Goal: Information Seeking & Learning: Find specific fact

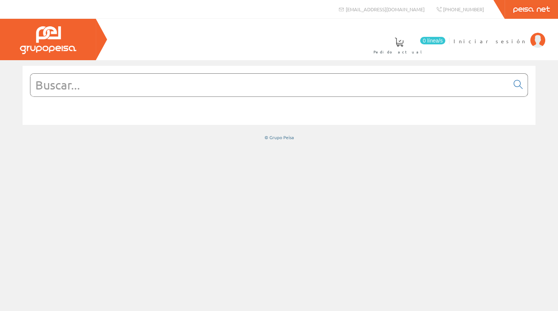
click at [520, 40] on span "Iniciar sesión" at bounding box center [489, 41] width 73 height 8
click at [507, 42] on span "[PERSON_NAME] Fabregat" at bounding box center [491, 41] width 69 height 8
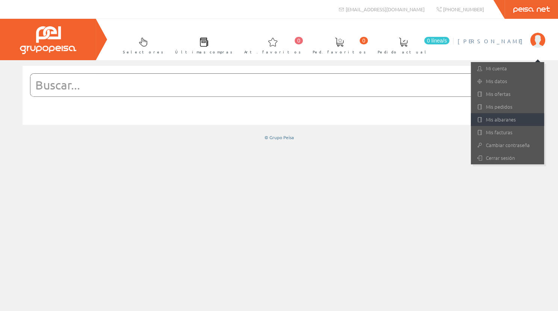
click at [493, 115] on link "Mis albaranes" at bounding box center [507, 119] width 73 height 13
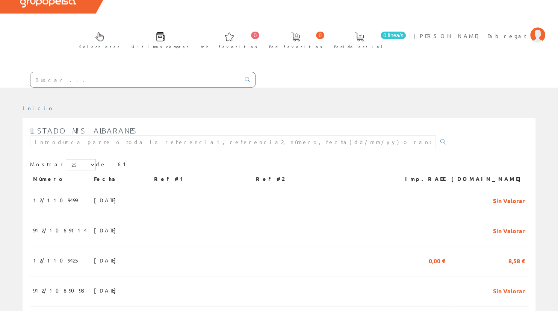
scroll to position [47, 0]
click at [244, 185] on td at bounding box center [202, 200] width 102 height 30
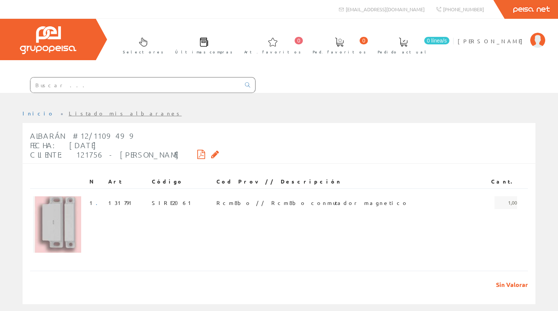
scroll to position [12, 0]
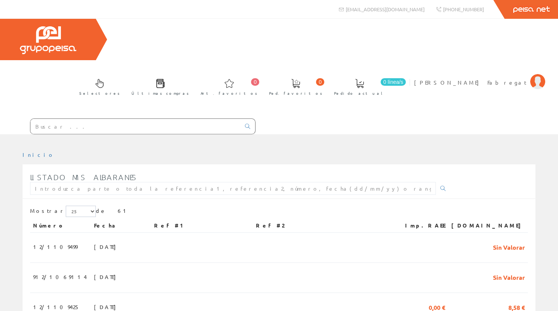
scroll to position [47, 0]
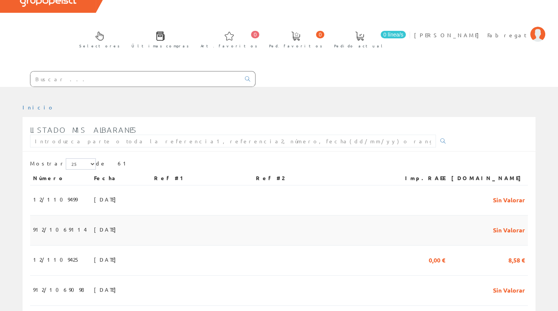
click at [234, 215] on td at bounding box center [202, 230] width 102 height 30
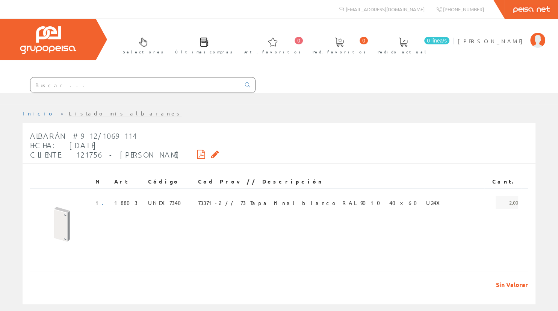
scroll to position [12, 0]
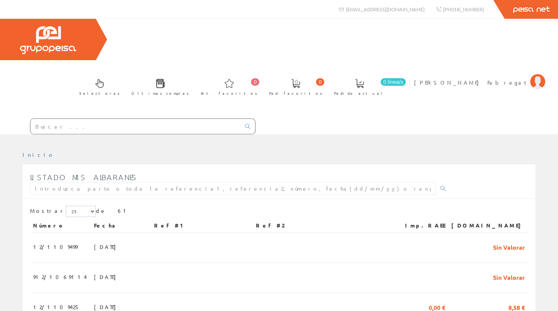
scroll to position [47, 0]
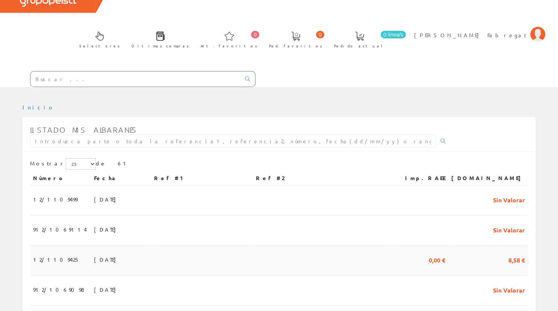
click at [238, 245] on td at bounding box center [202, 260] width 102 height 30
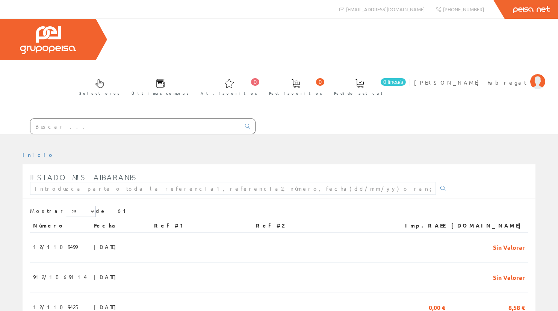
scroll to position [47, 0]
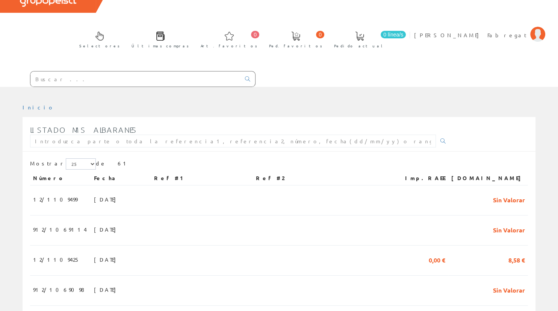
click at [303, 121] on div "Listado mis albaranes" at bounding box center [240, 136] width 420 height 30
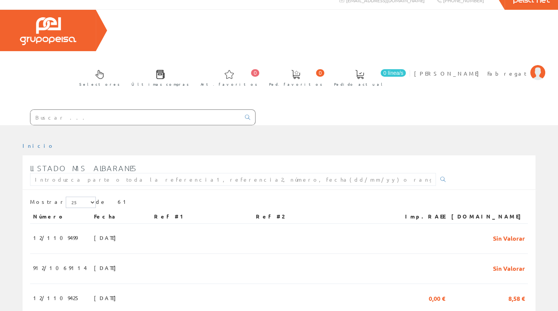
scroll to position [0, 0]
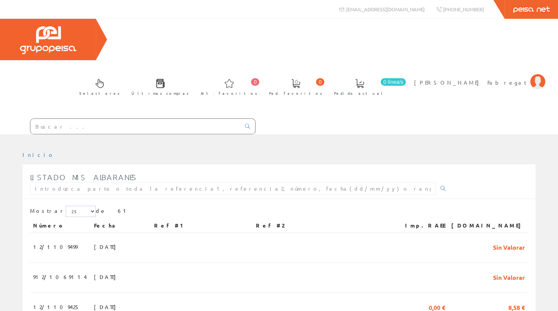
click at [296, 134] on div at bounding box center [279, 139] width 558 height 11
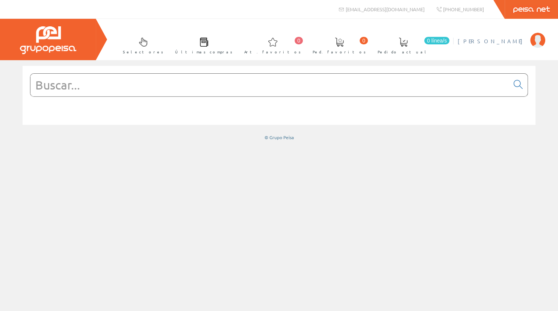
click at [490, 41] on span "[PERSON_NAME] Fabregat" at bounding box center [491, 41] width 69 height 8
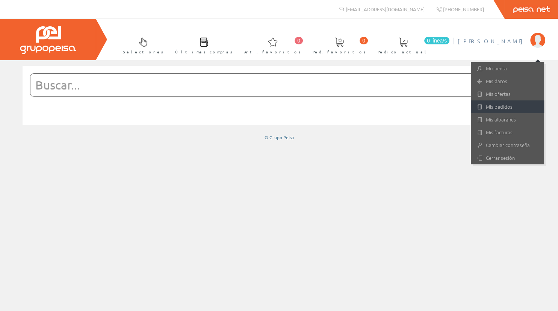
click at [505, 110] on link "Mis pedidos" at bounding box center [507, 106] width 73 height 13
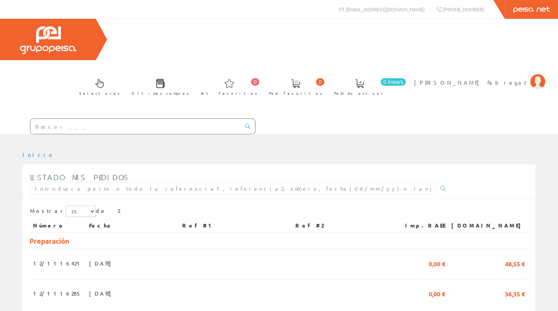
scroll to position [2, 0]
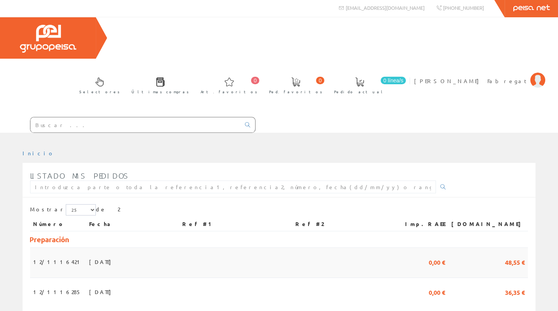
click at [357, 247] on td at bounding box center [342, 262] width 100 height 30
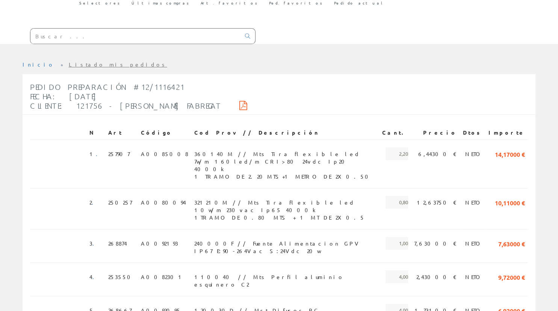
scroll to position [104, 0]
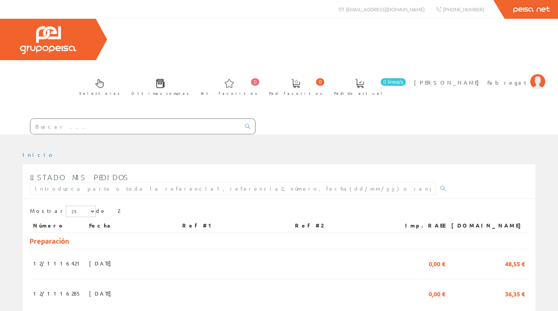
scroll to position [2, 0]
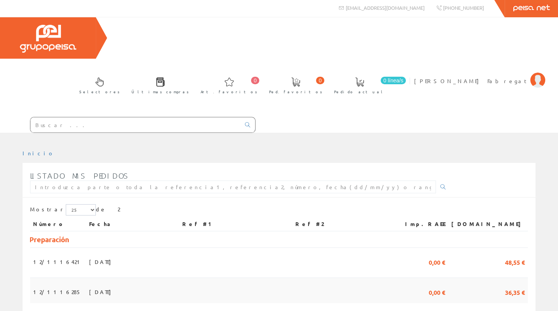
click at [179, 278] on td "[DATE]" at bounding box center [132, 290] width 93 height 25
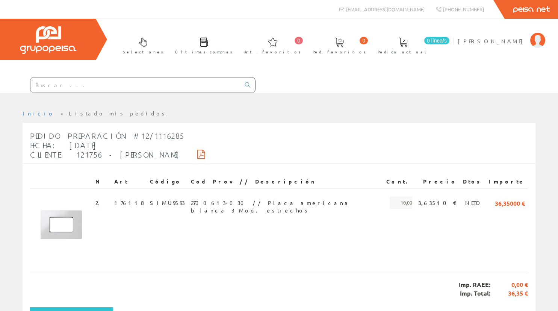
scroll to position [53, 0]
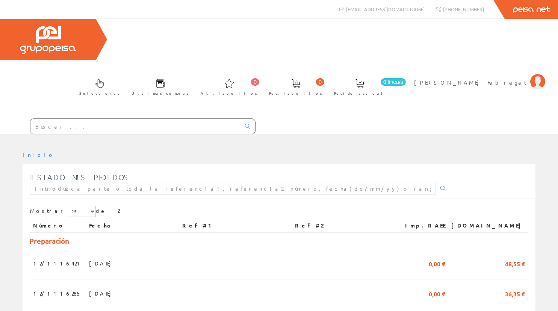
scroll to position [2, 0]
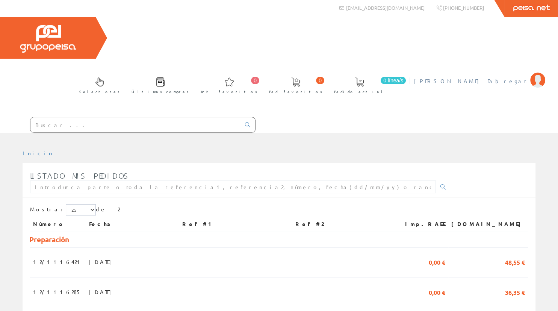
click at [502, 77] on span "[PERSON_NAME] Fabregat" at bounding box center [470, 81] width 112 height 8
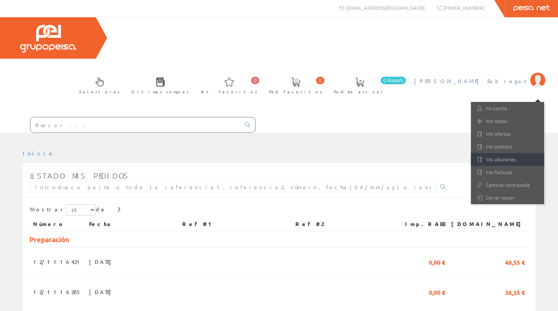
click at [504, 153] on link "Mis albaranes" at bounding box center [507, 159] width 73 height 13
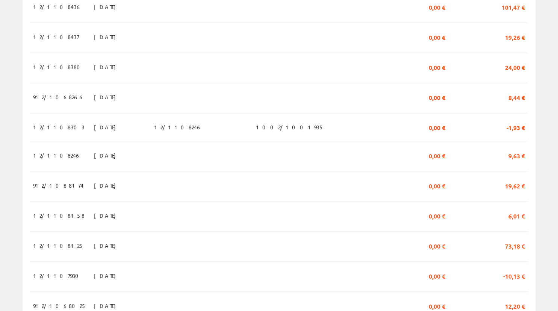
scroll to position [671, 0]
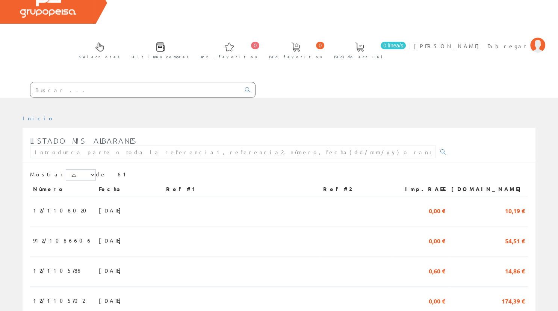
scroll to position [31, 0]
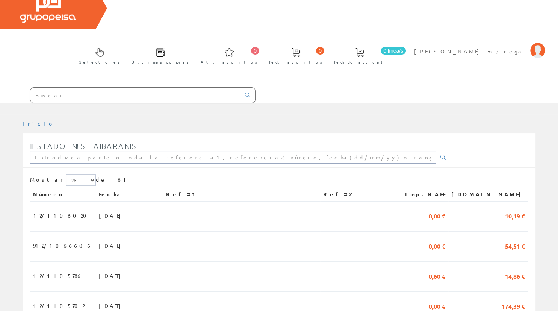
click at [397, 151] on input "text" at bounding box center [233, 157] width 406 height 13
click at [375, 137] on div "Listado mis albaranes" at bounding box center [240, 152] width 420 height 30
click at [206, 151] on input "text" at bounding box center [233, 157] width 406 height 13
click at [101, 88] on input "text" at bounding box center [135, 95] width 210 height 15
paste input "Psm3-40/1000 Prot.sobr.ench.t-2 40ka"
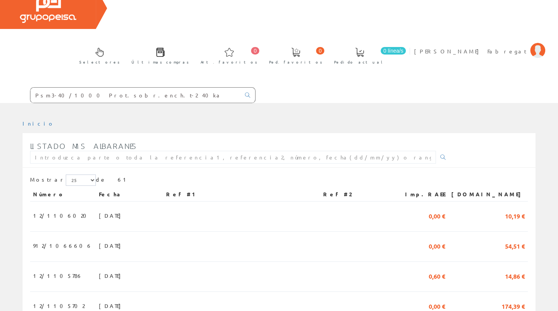
type input "Psm3-40/1000 Prot.sobr.ench.t-2 40ka"
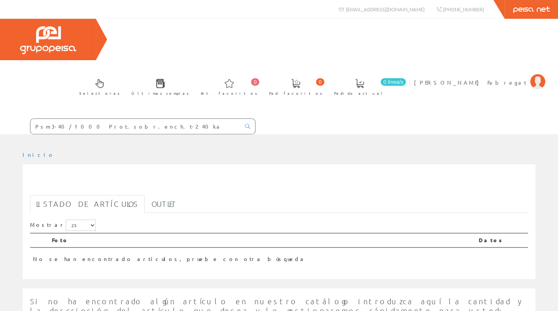
click at [132, 119] on input "Psm3-40/1000 Prot.sobr.ench.t-2 40ka" at bounding box center [135, 126] width 210 height 15
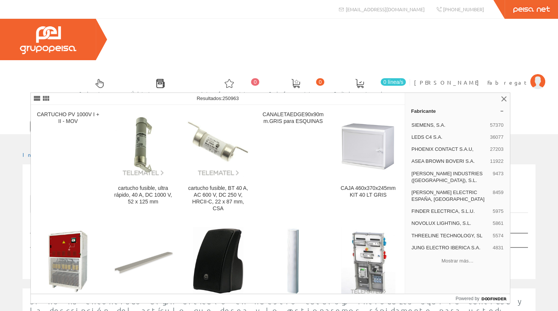
type input "P"
type input "VARI2001"
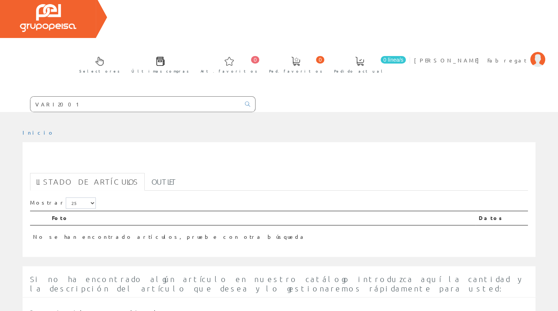
scroll to position [20, 0]
